Goal: Find specific page/section: Find specific page/section

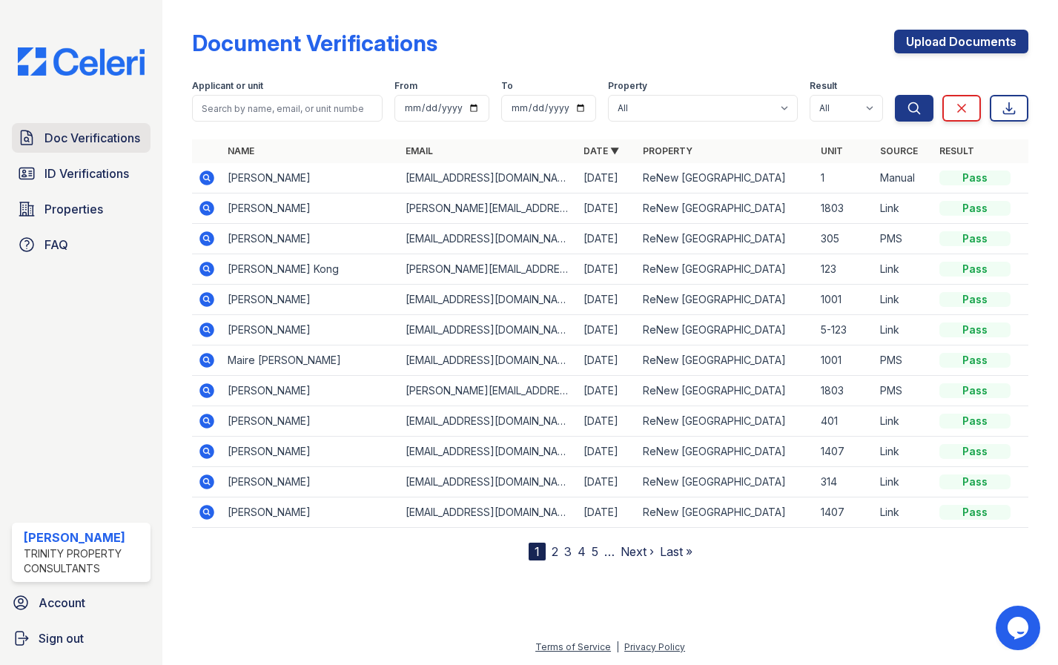
click at [79, 142] on span "Doc Verifications" at bounding box center [92, 138] width 96 height 18
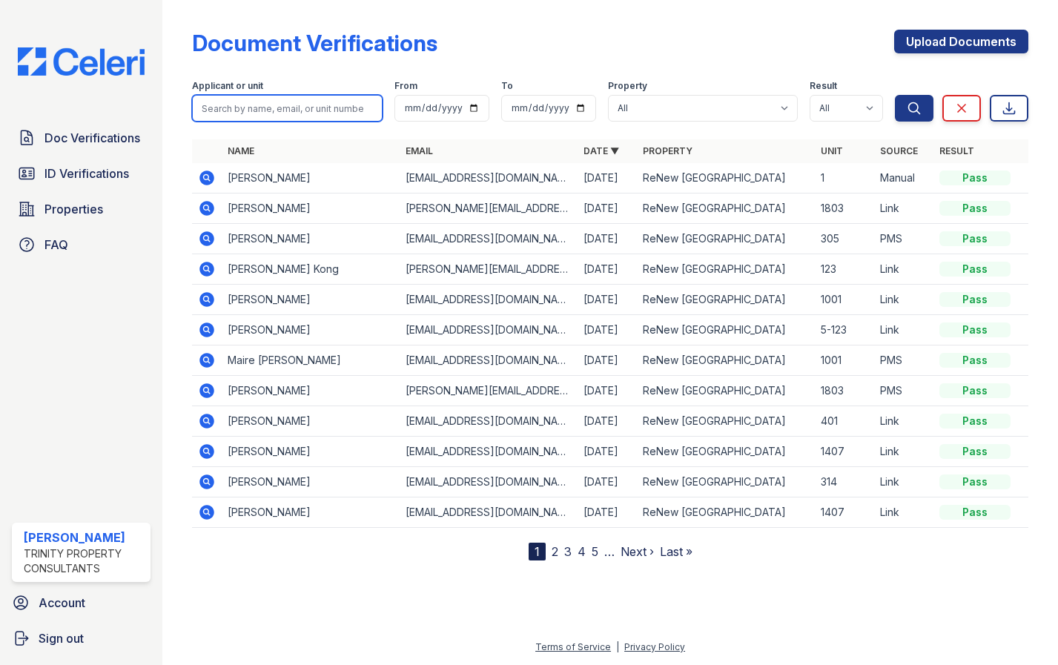
click at [270, 112] on input "search" at bounding box center [287, 108] width 191 height 27
type input "yousef"
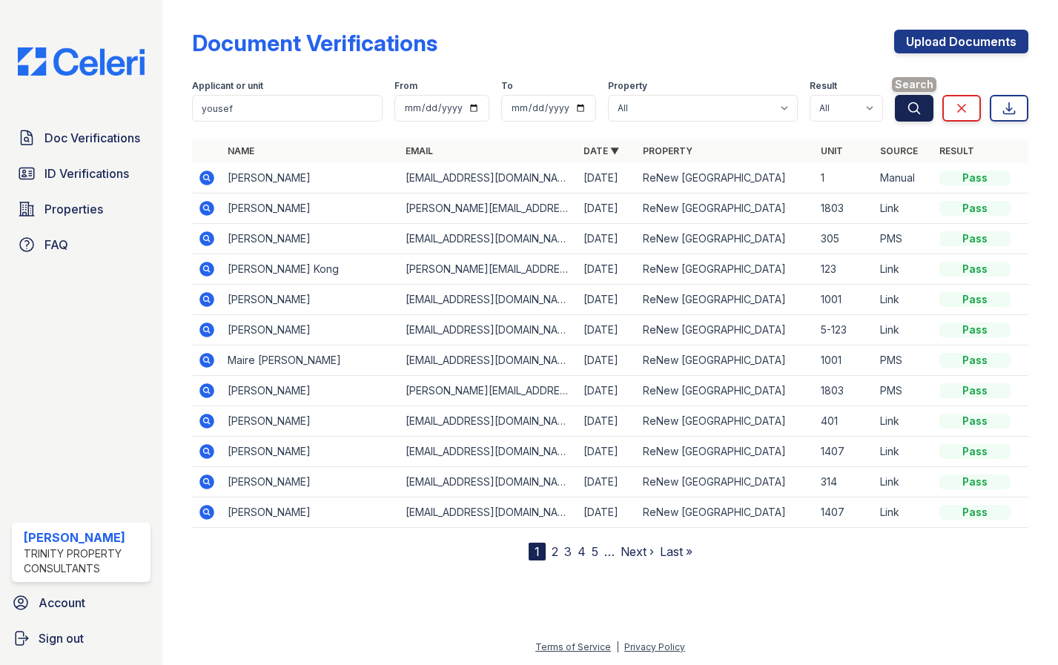
click at [902, 113] on button "Search" at bounding box center [914, 108] width 39 height 27
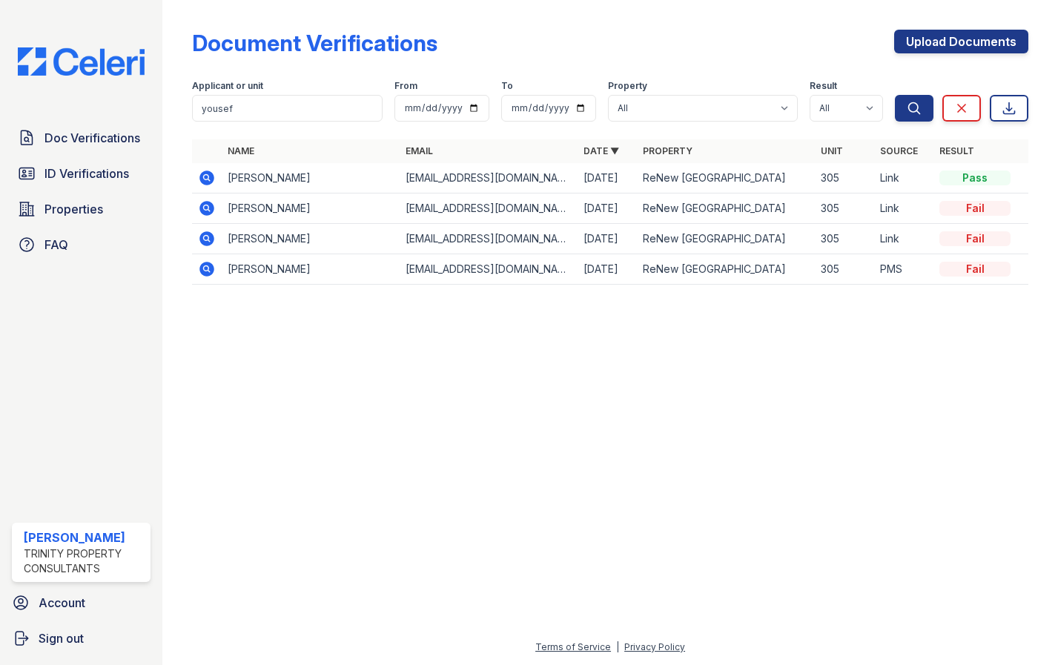
click at [206, 211] on icon at bounding box center [206, 208] width 15 height 15
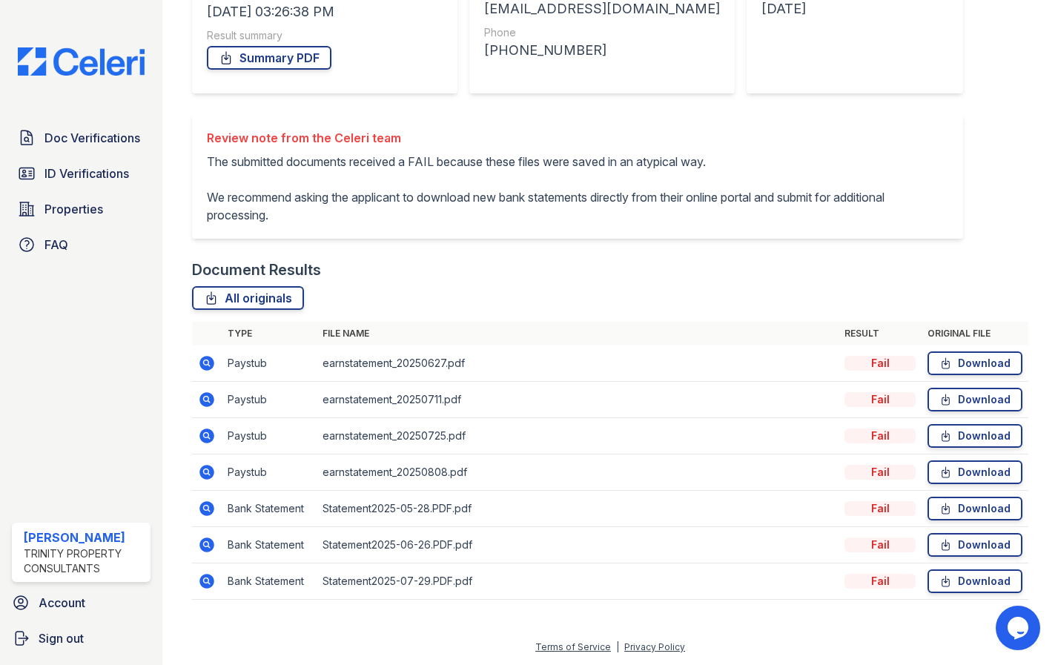
scroll to position [28, 0]
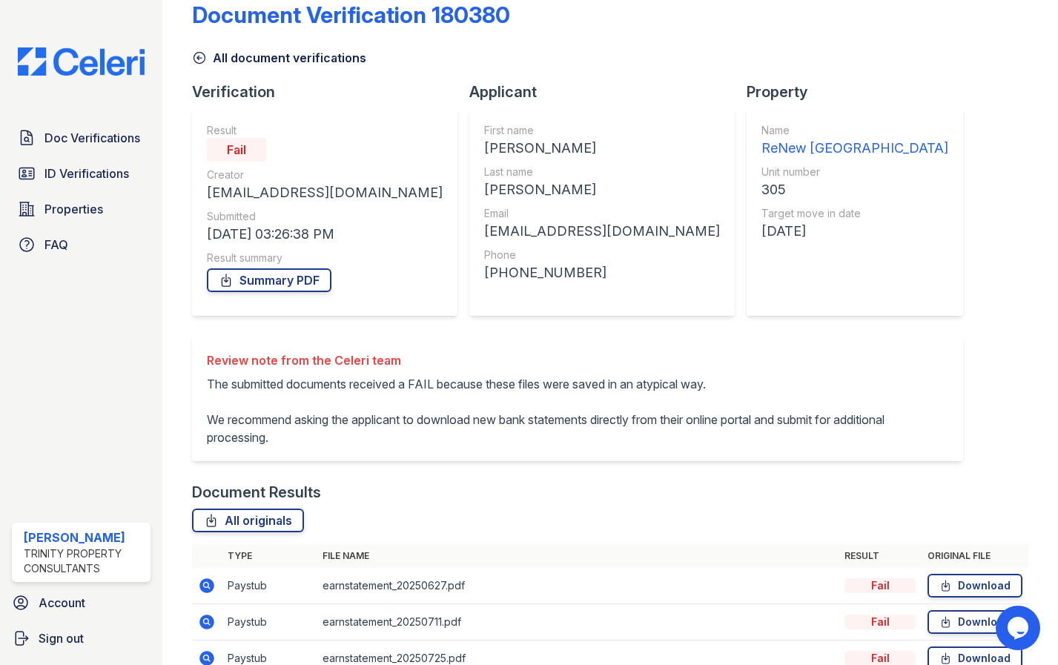
click at [193, 57] on icon at bounding box center [199, 57] width 15 height 15
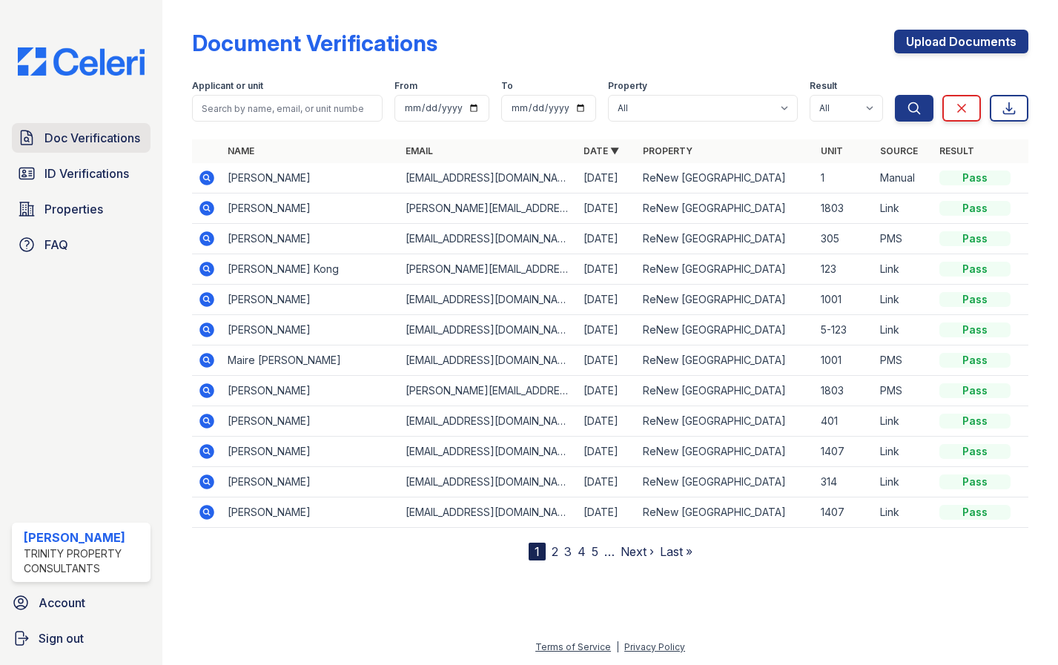
click at [83, 148] on link "Doc Verifications" at bounding box center [81, 138] width 139 height 30
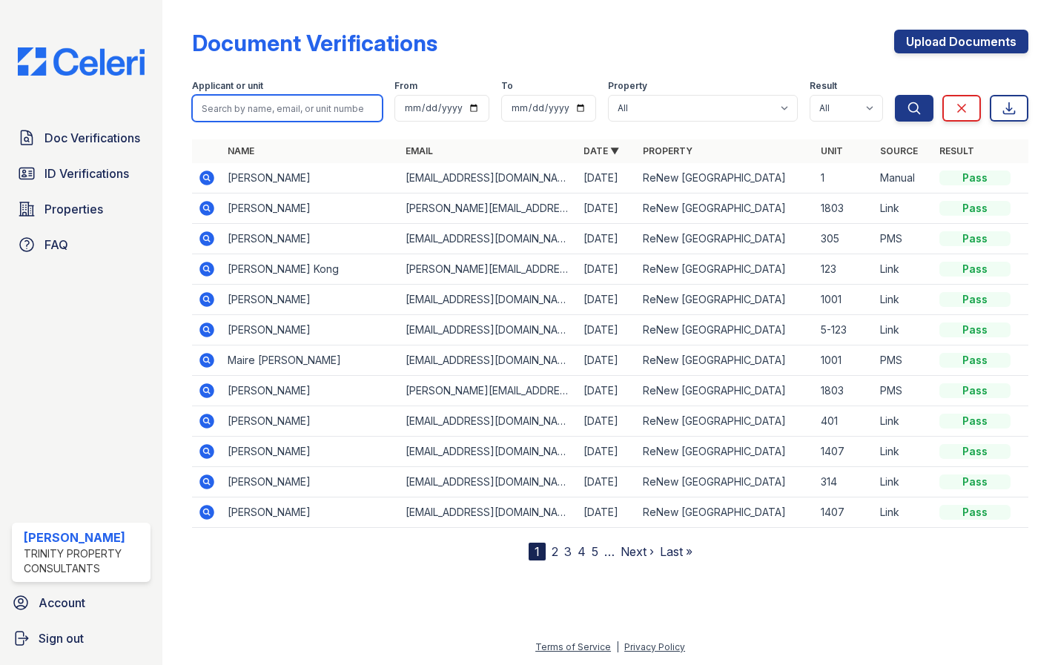
click at [232, 115] on input "search" at bounding box center [287, 108] width 191 height 27
type input "yousef"
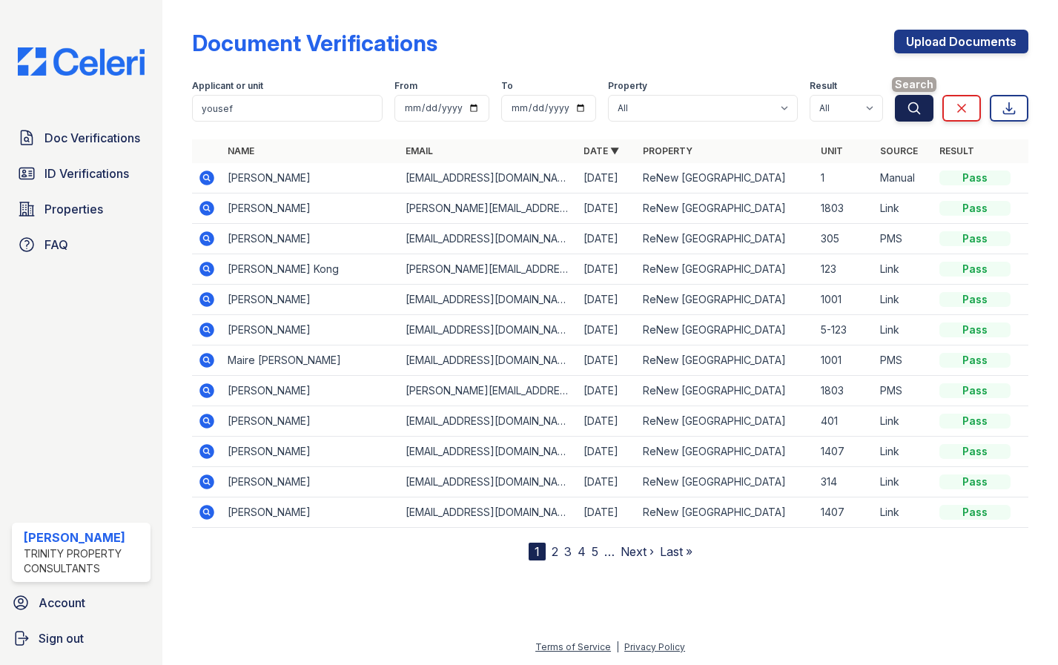
click at [929, 103] on button "Search" at bounding box center [914, 108] width 39 height 27
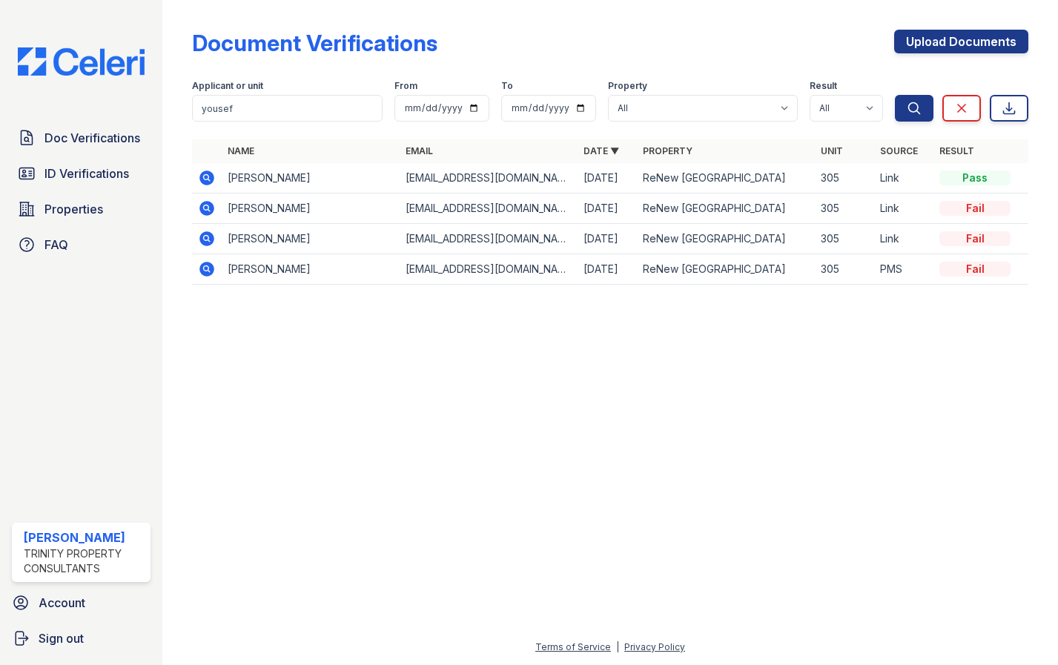
click at [202, 241] on icon at bounding box center [206, 238] width 15 height 15
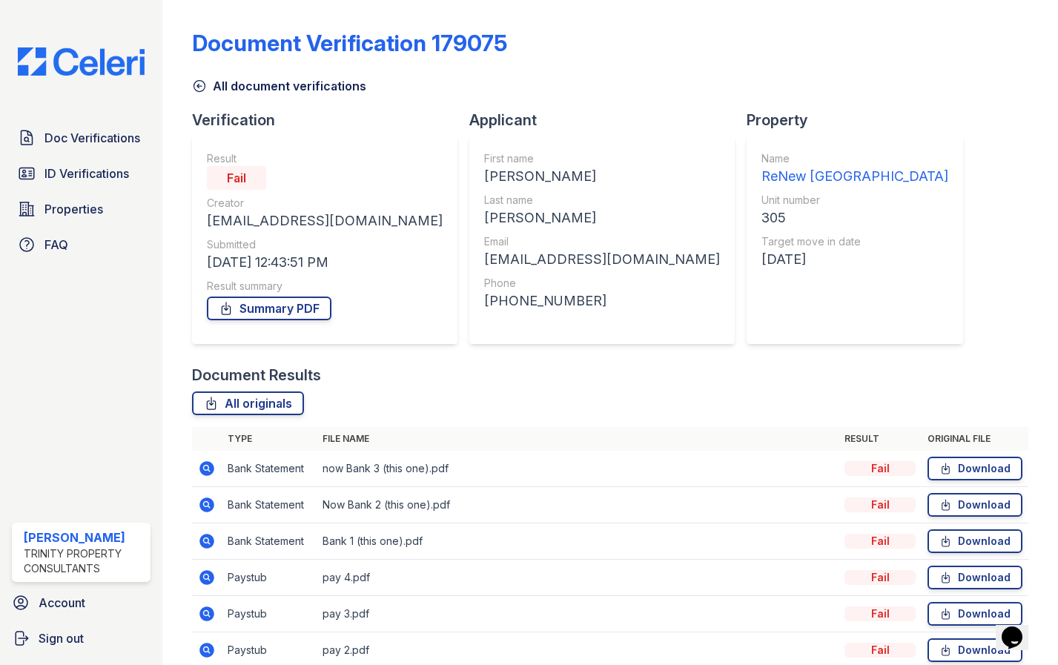
click at [202, 83] on icon at bounding box center [199, 86] width 15 height 15
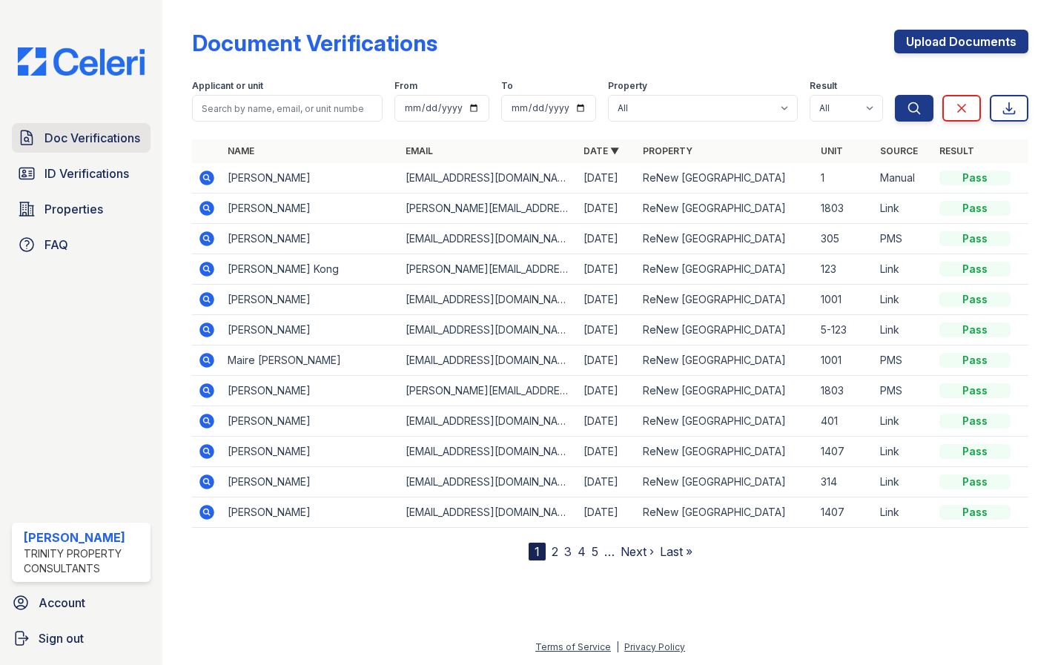
click at [93, 131] on span "Doc Verifications" at bounding box center [92, 138] width 96 height 18
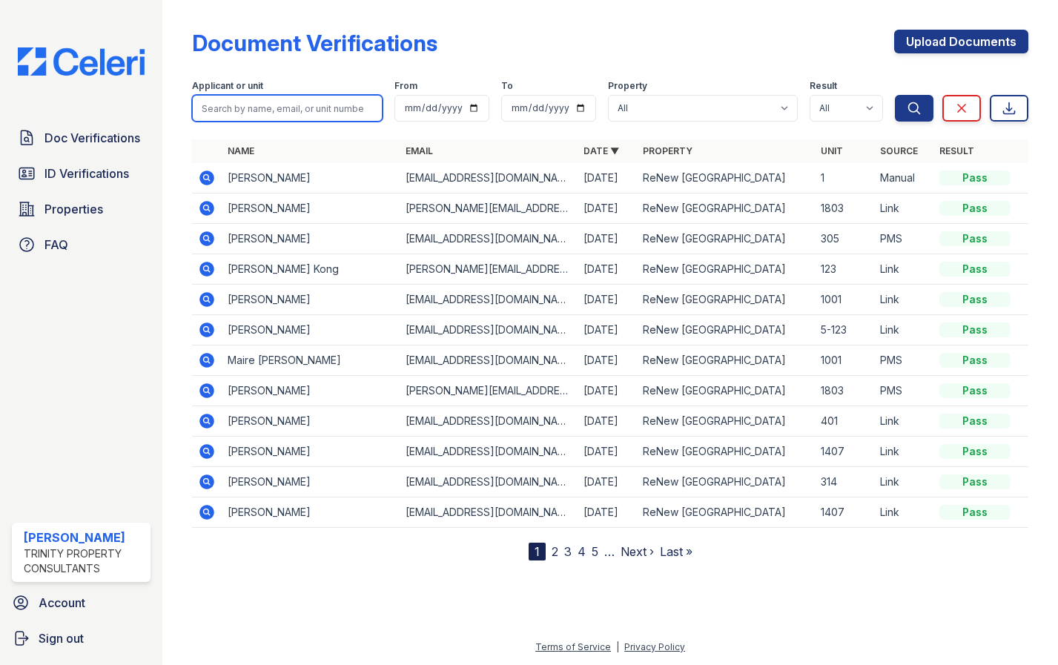
click at [217, 115] on input "search" at bounding box center [287, 108] width 191 height 27
type input "yousef"
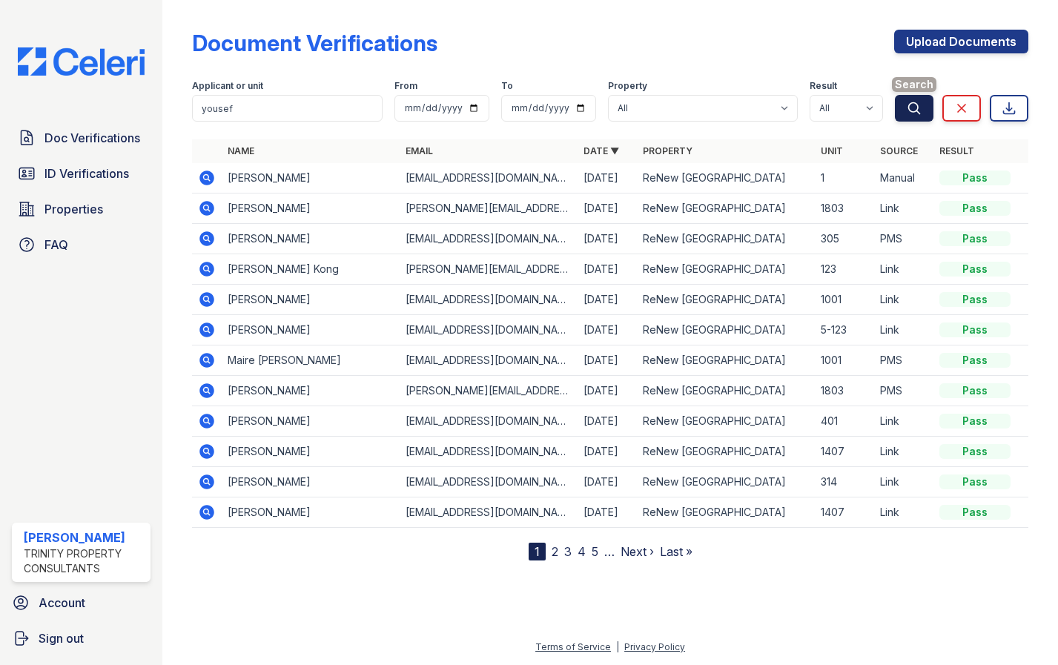
click at [911, 110] on icon "submit" at bounding box center [914, 108] width 15 height 15
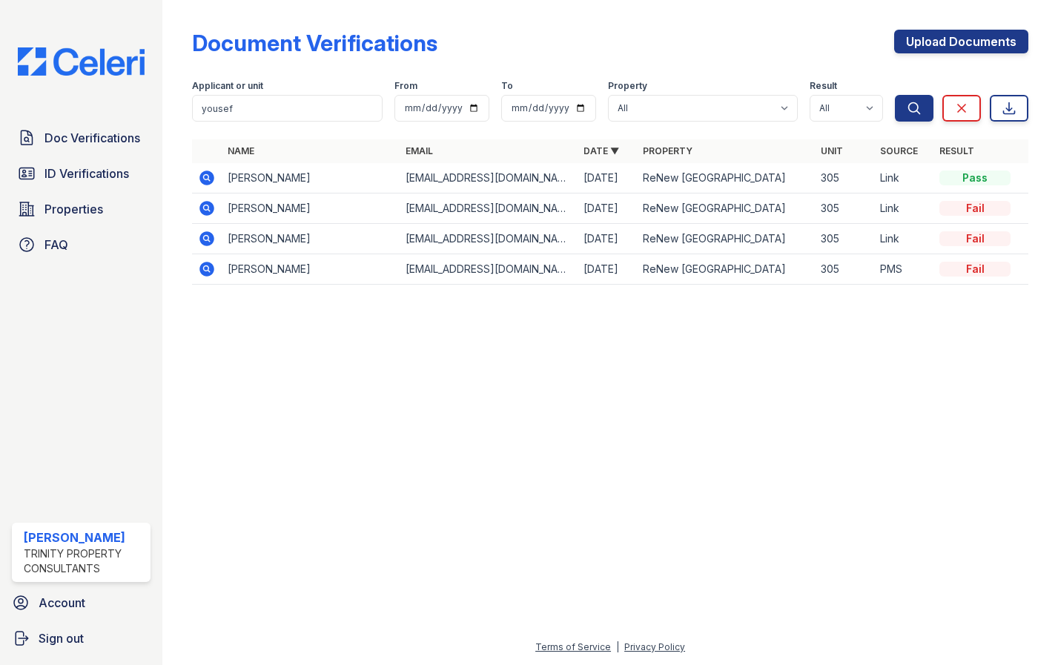
click at [205, 182] on icon at bounding box center [206, 178] width 15 height 15
